Goal: Navigation & Orientation: Understand site structure

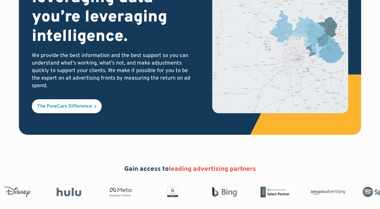
scroll to position [1003, 0]
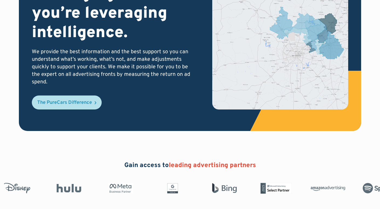
click at [77, 101] on div "The PureCars Difference" at bounding box center [64, 103] width 55 height 5
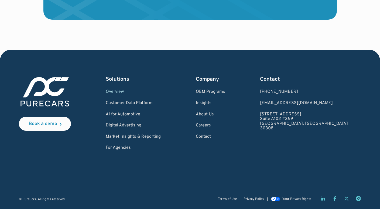
scroll to position [996, 0]
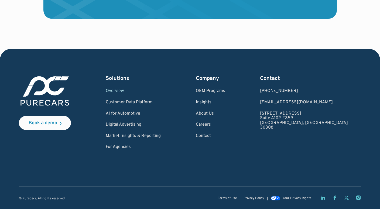
click at [225, 102] on link "Insights" at bounding box center [210, 102] width 29 height 5
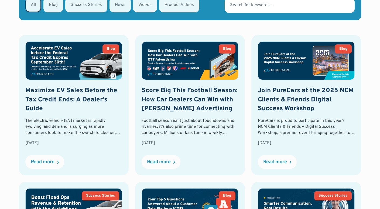
scroll to position [246, 0]
